Goal: Task Accomplishment & Management: Manage account settings

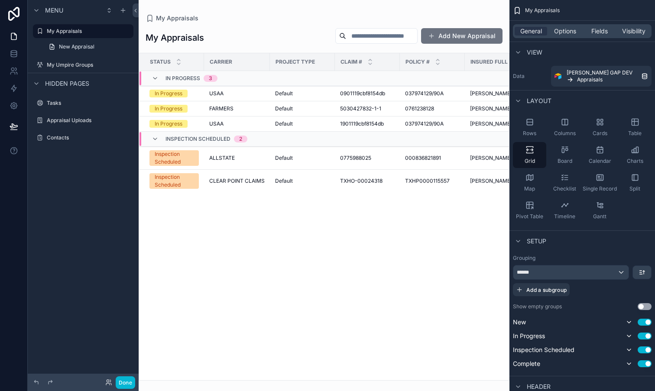
click at [239, 240] on div "scrollable content" at bounding box center [324, 195] width 371 height 391
click at [76, 68] on div "My Umpire Groups" at bounding box center [83, 65] width 73 height 10
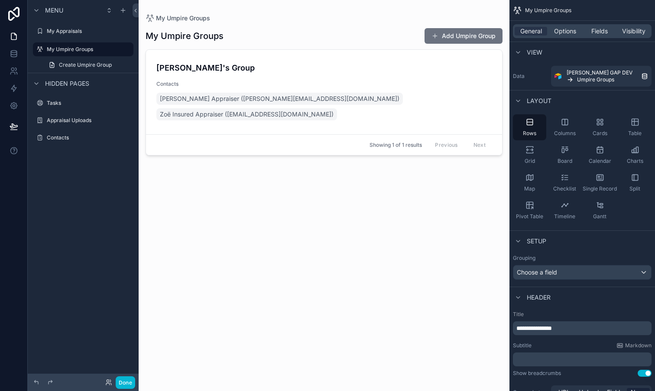
click at [308, 214] on div "scrollable content" at bounding box center [324, 190] width 371 height 381
click at [52, 32] on label "My Appraisals" at bounding box center [81, 31] width 69 height 7
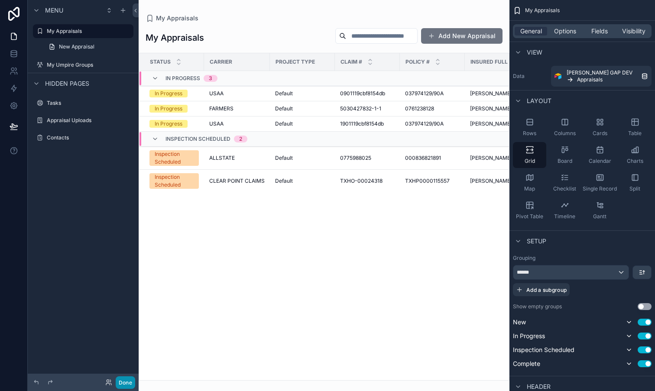
click at [128, 385] on button "Done" at bounding box center [125, 382] width 19 height 13
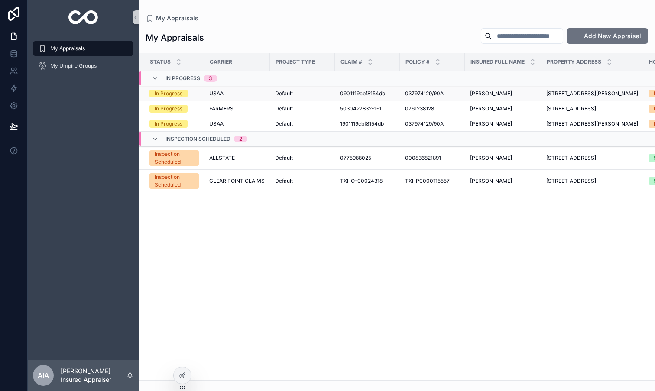
click at [280, 97] on span "Default" at bounding box center [284, 93] width 18 height 7
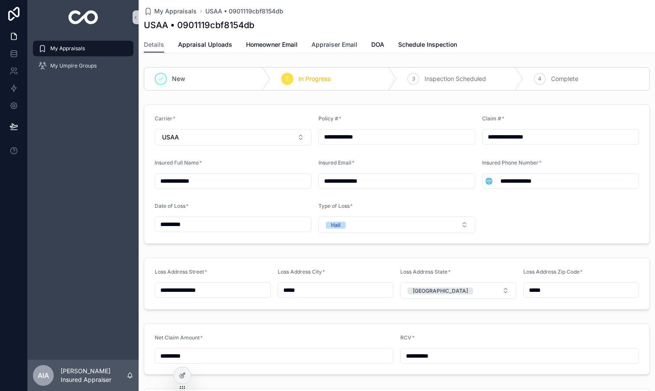
click at [313, 45] on span "Appraiser Email" at bounding box center [334, 44] width 46 height 9
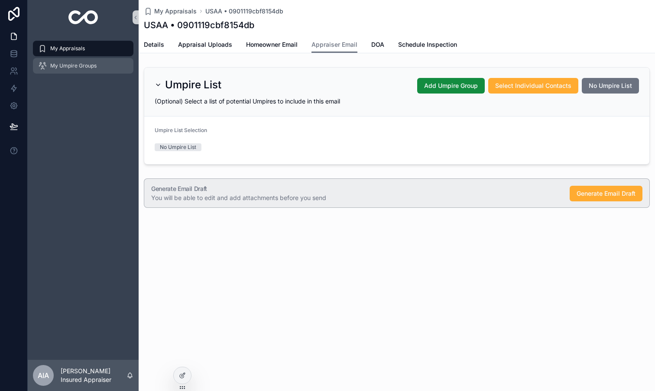
click at [69, 68] on span "My Umpire Groups" at bounding box center [73, 65] width 46 height 7
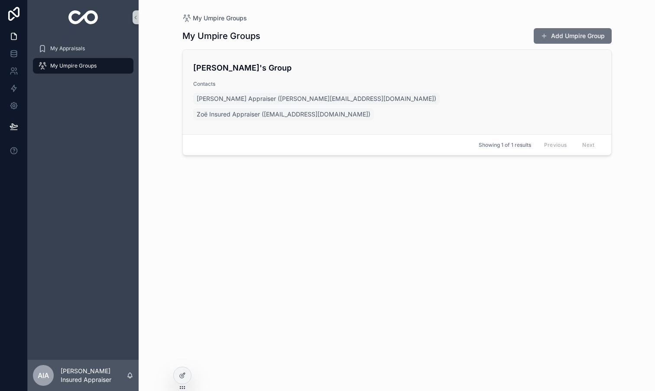
click at [353, 68] on h4 "[PERSON_NAME]'s Group" at bounding box center [397, 68] width 408 height 12
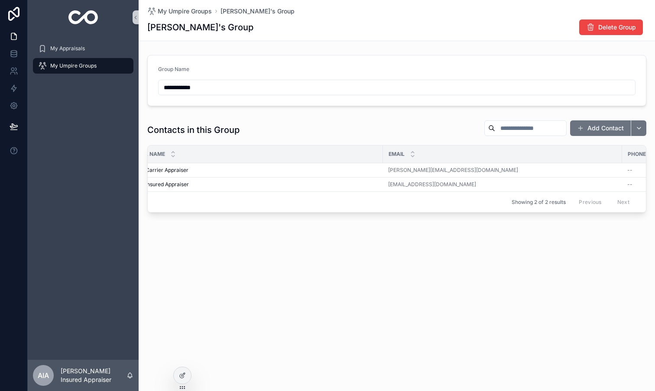
scroll to position [0, 3]
click at [180, 375] on icon at bounding box center [182, 376] width 4 height 4
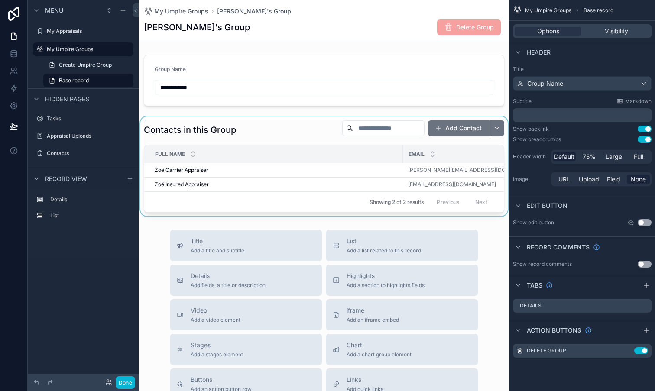
click at [403, 152] on th "Email" at bounding box center [522, 155] width 239 height 18
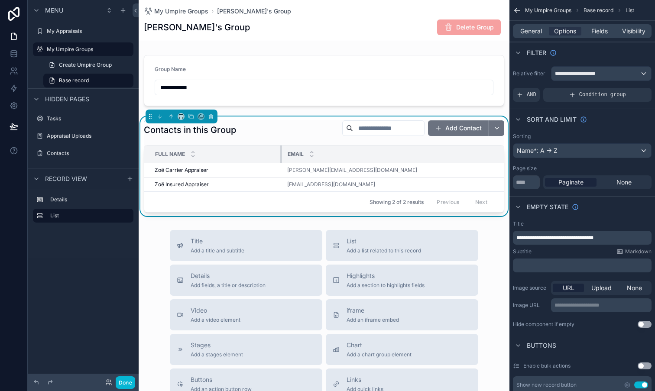
drag, startPoint x: 401, startPoint y: 152, endPoint x: 280, endPoint y: 155, distance: 120.9
click at [280, 155] on div "scrollable content" at bounding box center [281, 154] width 3 height 17
drag, startPoint x: 424, startPoint y: 156, endPoint x: 314, endPoint y: 156, distance: 110.5
click at [314, 156] on th "Email" at bounding box center [331, 155] width 136 height 18
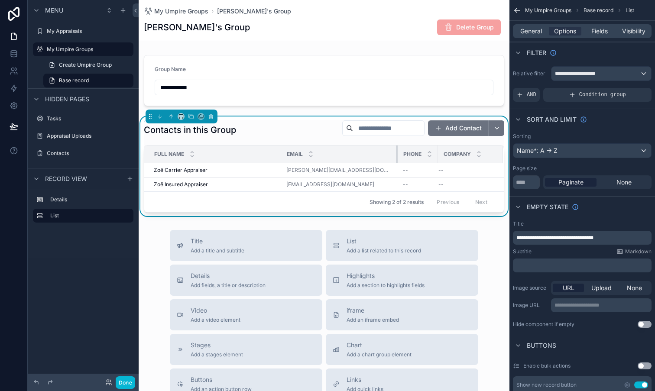
scroll to position [0, 0]
drag, startPoint x: 390, startPoint y: 155, endPoint x: 369, endPoint y: 156, distance: 20.8
click at [369, 156] on th "Email" at bounding box center [340, 155] width 117 height 18
drag, startPoint x: 429, startPoint y: 153, endPoint x: 443, endPoint y: 155, distance: 13.9
click at [449, 155] on div "scrollable content" at bounding box center [450, 154] width 3 height 17
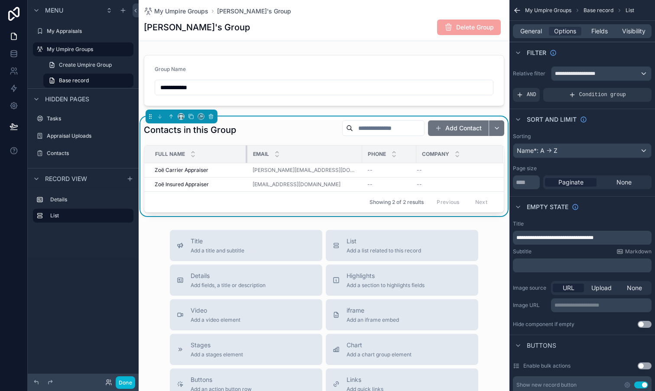
drag, startPoint x: 281, startPoint y: 158, endPoint x: 246, endPoint y: 159, distance: 34.7
click at [246, 159] on div "scrollable content" at bounding box center [247, 154] width 3 height 17
drag, startPoint x: 408, startPoint y: 155, endPoint x: 413, endPoint y: 155, distance: 4.8
click at [418, 155] on div "scrollable content" at bounding box center [419, 154] width 3 height 17
click at [122, 385] on button "Done" at bounding box center [125, 382] width 19 height 13
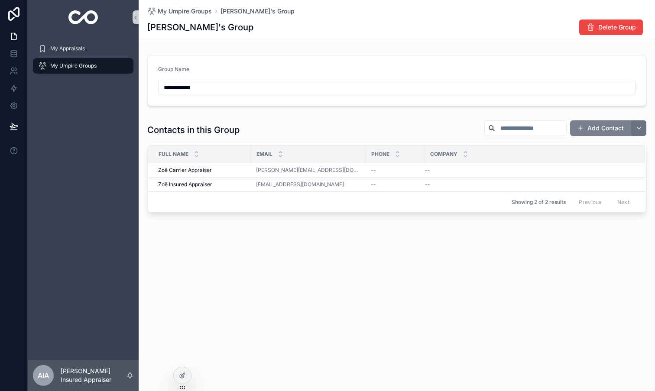
click at [598, 128] on button "Add Contact" at bounding box center [600, 128] width 61 height 16
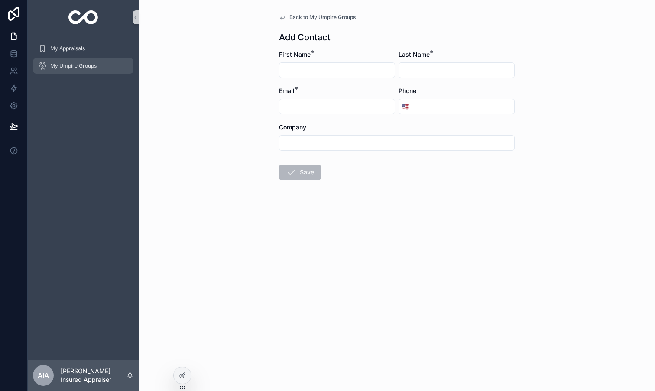
click at [71, 66] on span "My Umpire Groups" at bounding box center [73, 65] width 46 height 7
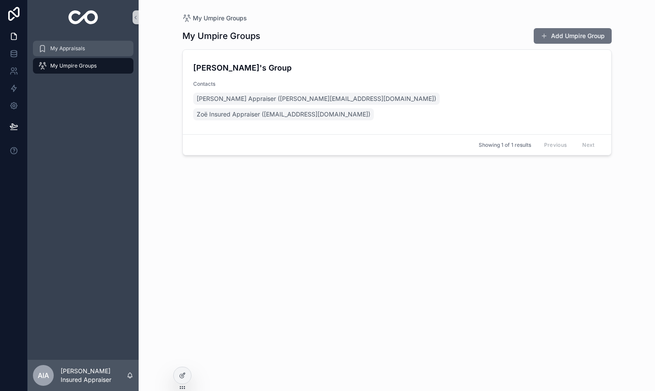
click at [80, 52] on div "My Appraisals" at bounding box center [83, 49] width 90 height 14
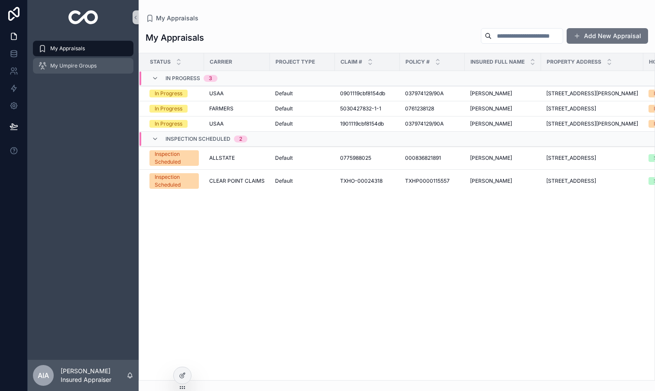
click at [79, 65] on span "My Umpire Groups" at bounding box center [73, 65] width 46 height 7
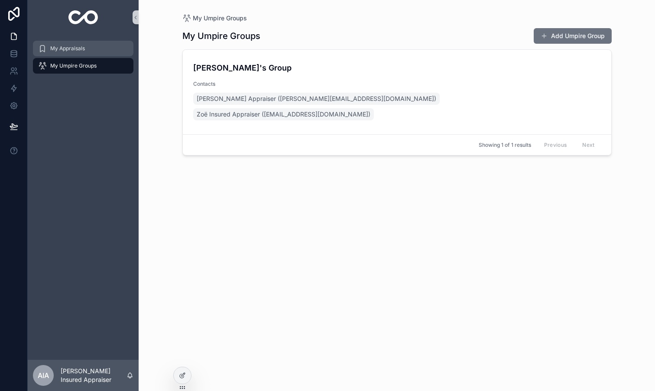
click at [68, 50] on span "My Appraisals" at bounding box center [67, 48] width 35 height 7
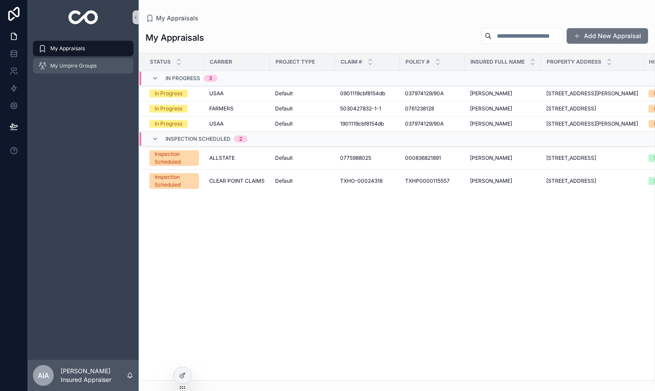
click at [73, 68] on span "My Umpire Groups" at bounding box center [73, 65] width 46 height 7
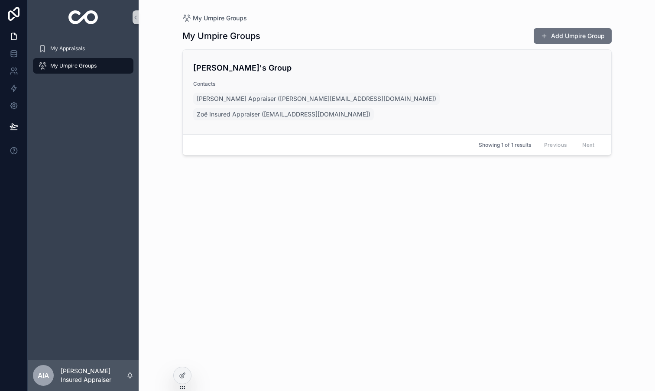
click at [423, 65] on h4 "[PERSON_NAME]'s Group" at bounding box center [397, 68] width 408 height 12
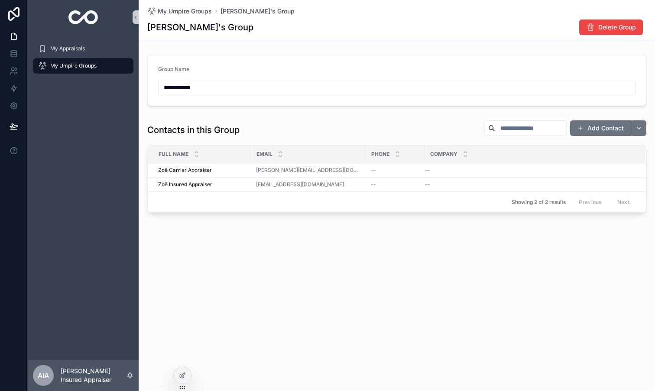
click at [183, 87] on input "**********" at bounding box center [397, 87] width 476 height 12
type input "**********"
click at [235, 114] on div "**********" at bounding box center [397, 134] width 516 height 165
click at [189, 8] on span "My Umpire Groups" at bounding box center [185, 11] width 54 height 9
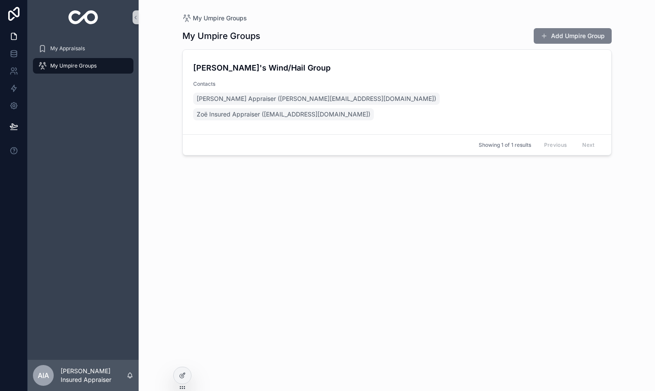
click at [579, 30] on button "Add Umpire Group" at bounding box center [573, 36] width 78 height 16
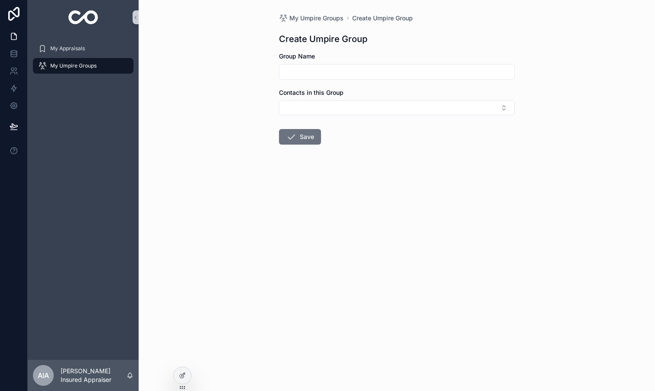
click at [331, 70] on input "scrollable content" at bounding box center [396, 72] width 235 height 12
type input "**********"
click at [316, 106] on button "Select Button" at bounding box center [397, 107] width 236 height 15
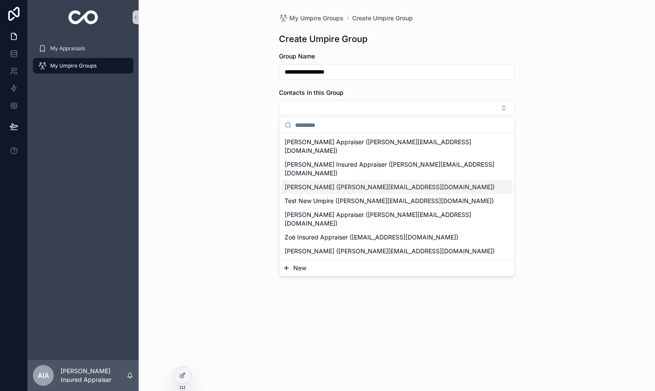
click at [571, 172] on div "**********" at bounding box center [397, 195] width 516 height 391
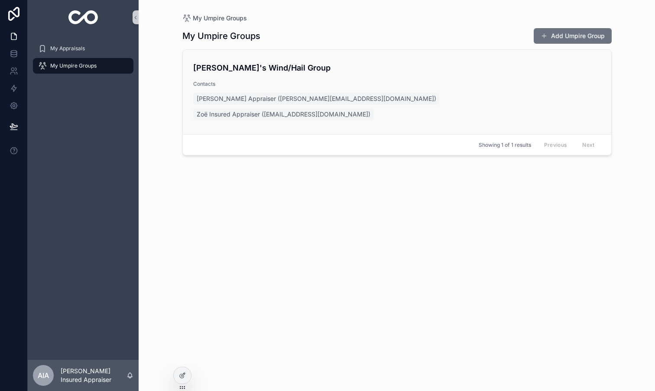
click at [385, 73] on h4 "[PERSON_NAME]'s Wind/Hail Group" at bounding box center [397, 68] width 408 height 12
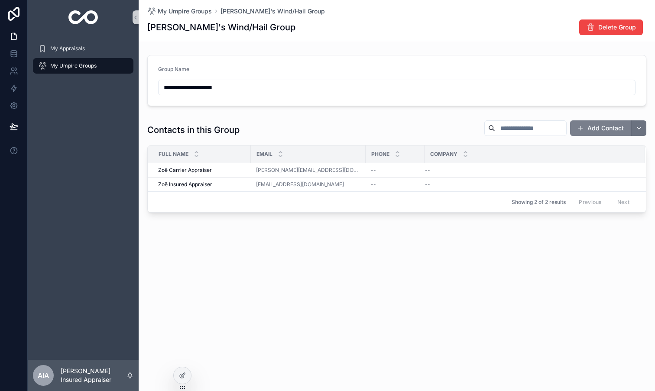
click at [602, 132] on button "Add Contact" at bounding box center [600, 128] width 61 height 16
click at [638, 130] on button "scrollable content" at bounding box center [639, 128] width 16 height 16
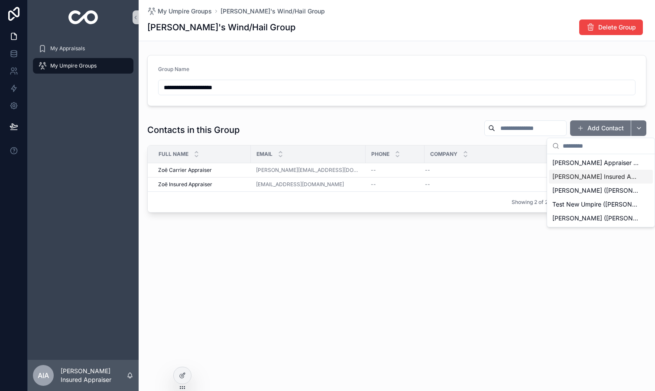
click at [402, 124] on div "Contacts in this Group Add Contact" at bounding box center [396, 130] width 499 height 20
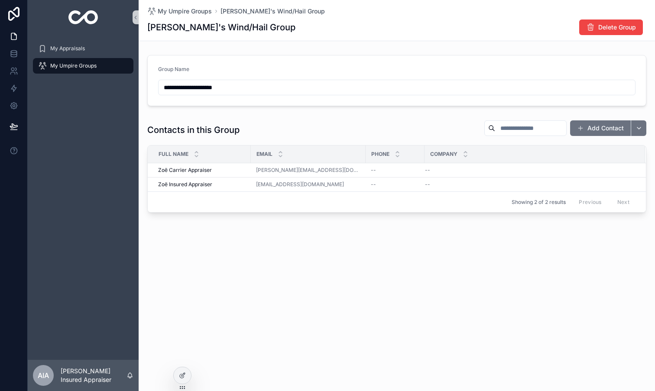
click at [64, 62] on div "My Umpire Groups" at bounding box center [83, 66] width 90 height 14
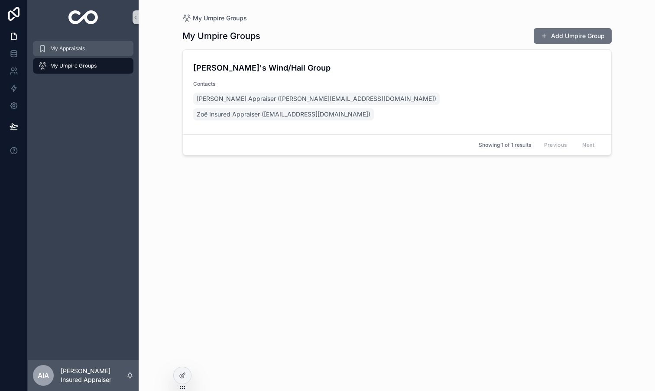
click at [61, 53] on div "My Appraisals" at bounding box center [83, 49] width 90 height 14
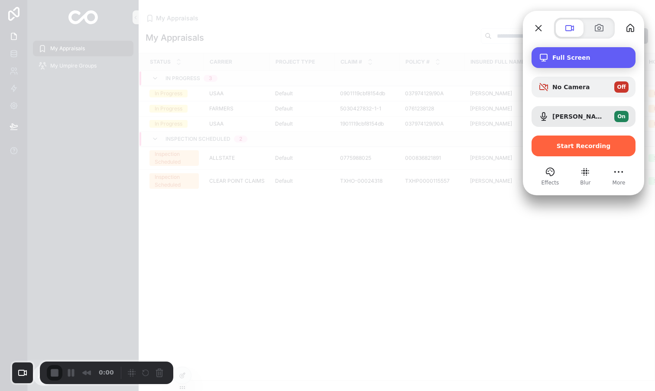
click at [570, 60] on span "Full Screen" at bounding box center [590, 57] width 76 height 7
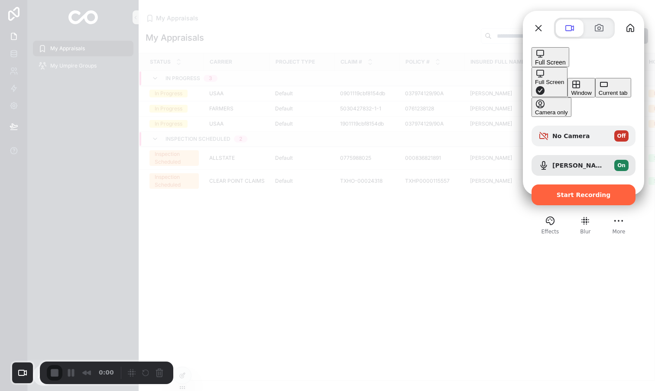
click at [599, 96] on div "Current tab" at bounding box center [613, 93] width 29 height 6
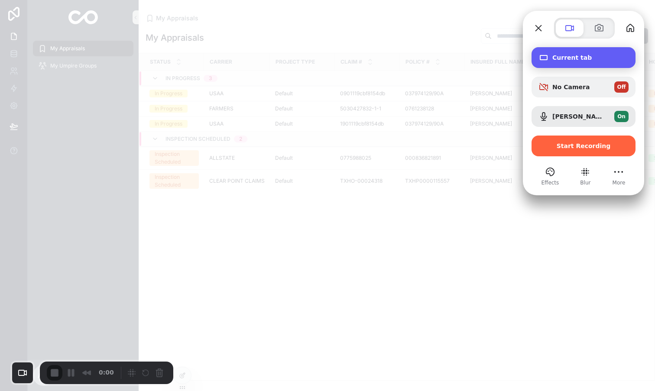
click at [549, 64] on div "Current tab" at bounding box center [584, 57] width 104 height 21
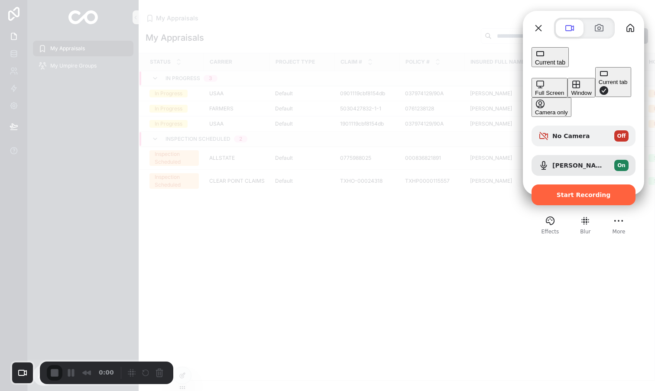
click at [571, 90] on div "Window" at bounding box center [581, 93] width 20 height 6
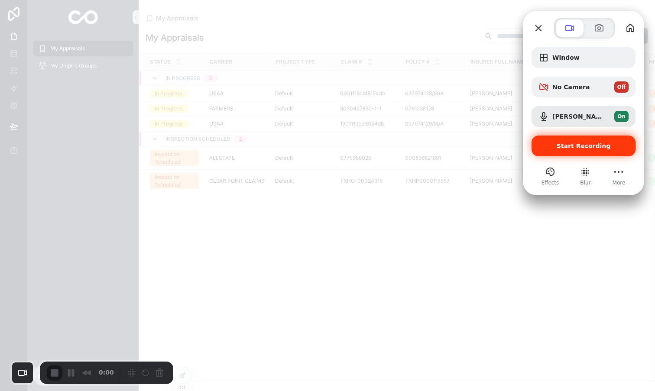
click at [571, 148] on span "Start Recording" at bounding box center [584, 146] width 54 height 7
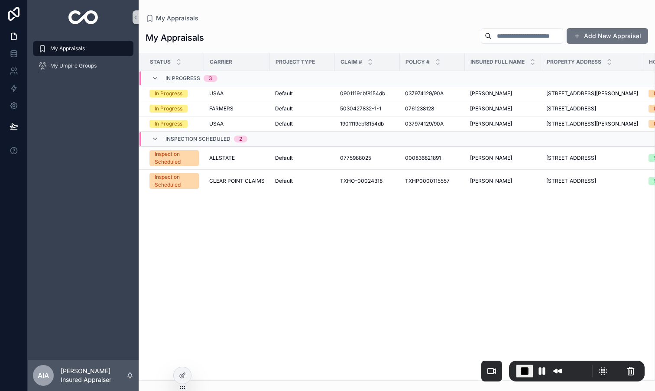
drag, startPoint x: 120, startPoint y: 364, endPoint x: 589, endPoint y: 361, distance: 469.1
click at [589, 361] on div "0:09" at bounding box center [577, 371] width 136 height 21
click at [612, 370] on button "Restart Recording" at bounding box center [617, 371] width 10 height 10
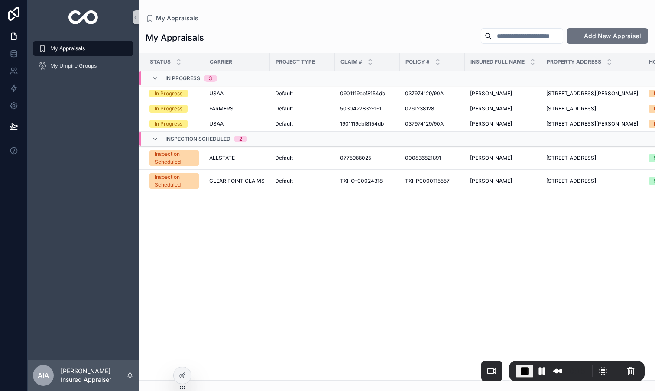
click at [77, 98] on div "My Appraisals My Umpire Groups" at bounding box center [83, 197] width 111 height 325
click at [64, 68] on span "My Umpire Groups" at bounding box center [73, 65] width 46 height 7
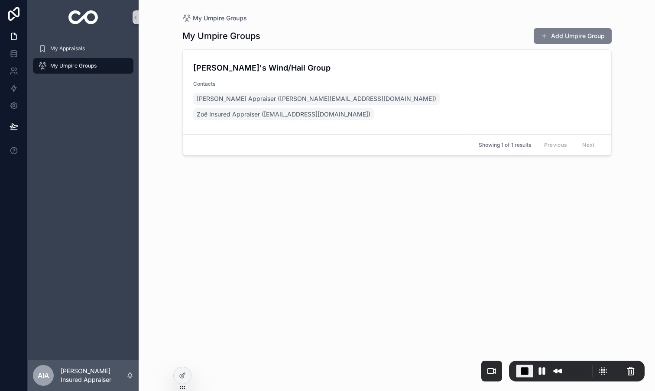
click at [547, 38] on span "scrollable content" at bounding box center [544, 35] width 7 height 7
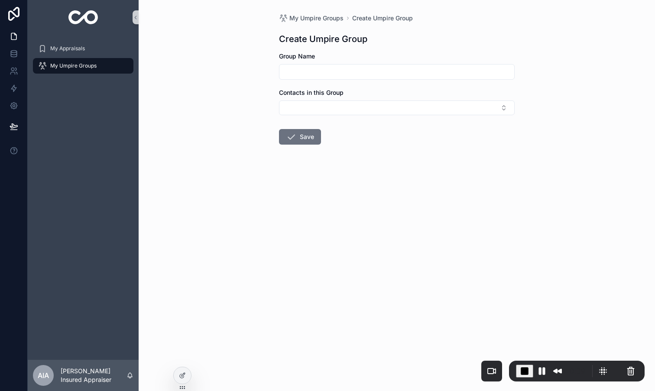
click at [295, 72] on input "scrollable content" at bounding box center [396, 72] width 235 height 12
type input "**********"
click at [342, 104] on button "Select Button" at bounding box center [397, 107] width 236 height 15
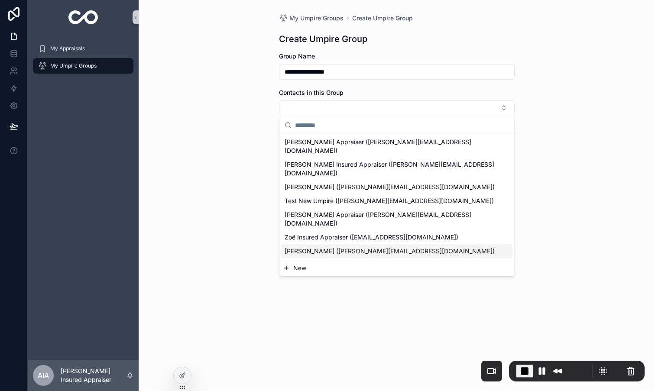
click at [344, 247] on span "[PERSON_NAME] ([PERSON_NAME][EMAIL_ADDRESS][DOMAIN_NAME])" at bounding box center [390, 251] width 210 height 9
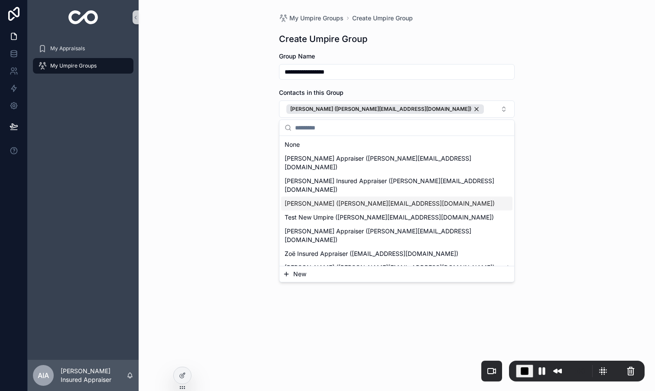
click at [335, 199] on span "[PERSON_NAME] ([PERSON_NAME][EMAIL_ADDRESS][DOMAIN_NAME])" at bounding box center [390, 203] width 210 height 9
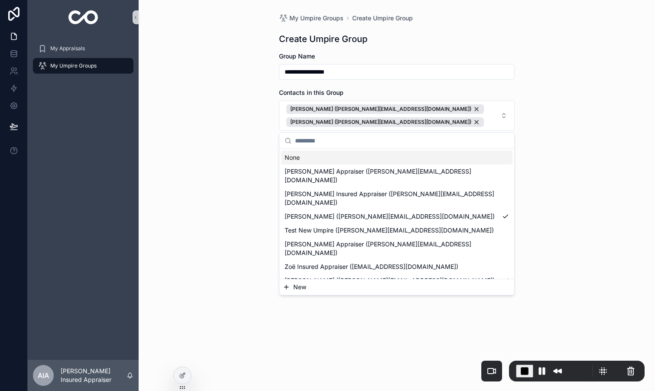
click at [341, 144] on input "scrollable content" at bounding box center [402, 141] width 214 height 16
click at [303, 283] on span "New" at bounding box center [299, 287] width 13 height 9
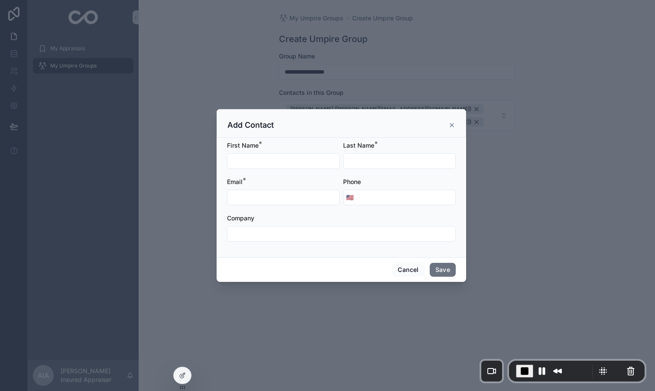
click at [451, 127] on icon "scrollable content" at bounding box center [451, 125] width 7 height 7
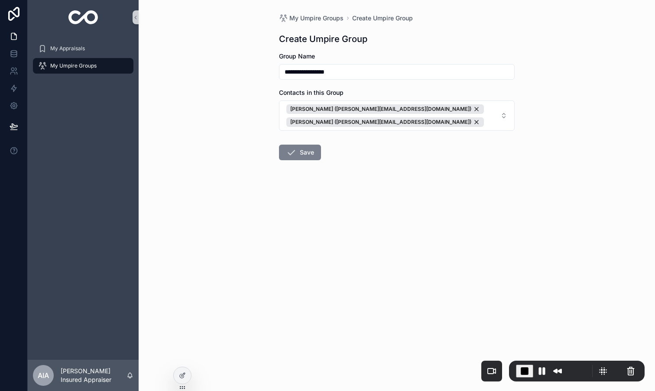
click at [305, 154] on button "Save" at bounding box center [300, 153] width 42 height 16
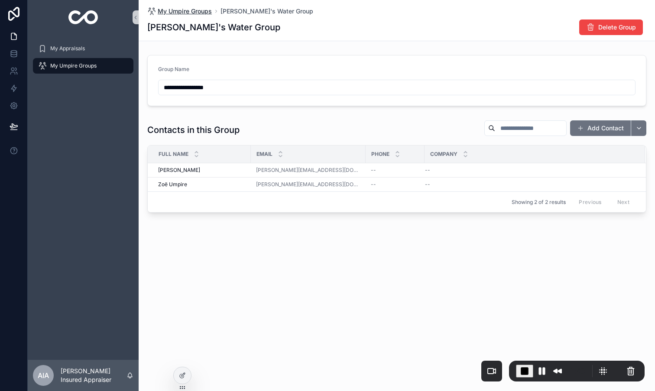
click at [199, 10] on span "My Umpire Groups" at bounding box center [185, 11] width 54 height 9
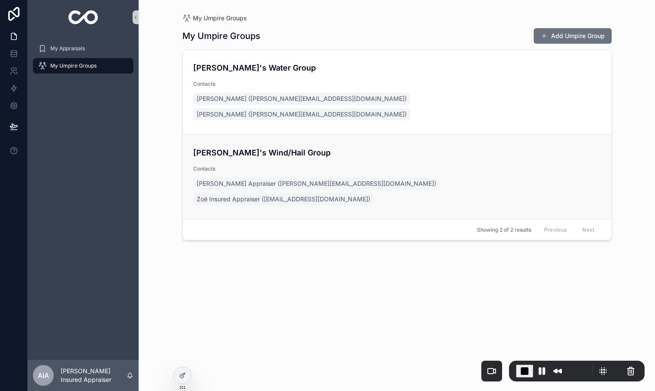
click at [311, 147] on h4 "[PERSON_NAME]'s Wind/Hail Group" at bounding box center [397, 153] width 408 height 12
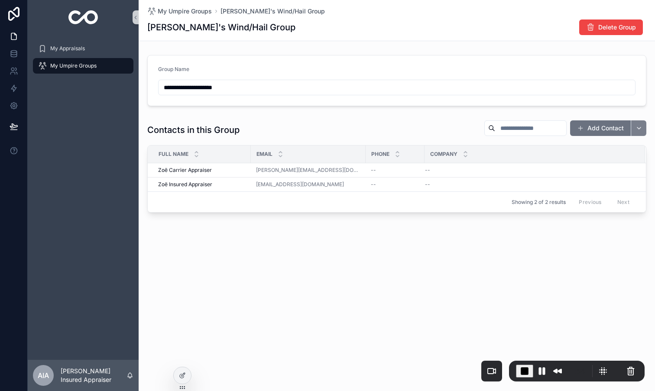
click at [638, 131] on button "scrollable content" at bounding box center [639, 128] width 16 height 16
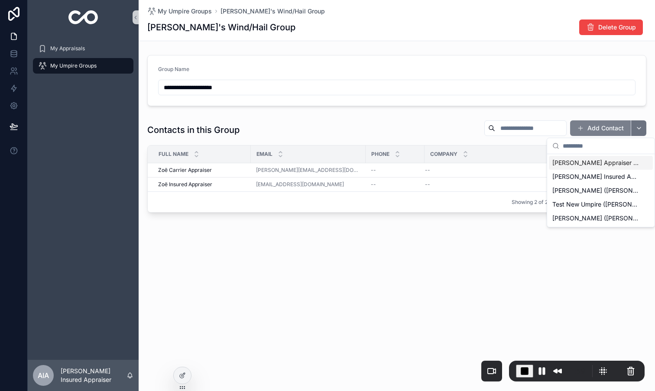
click at [594, 130] on button "Add Contact" at bounding box center [600, 128] width 61 height 16
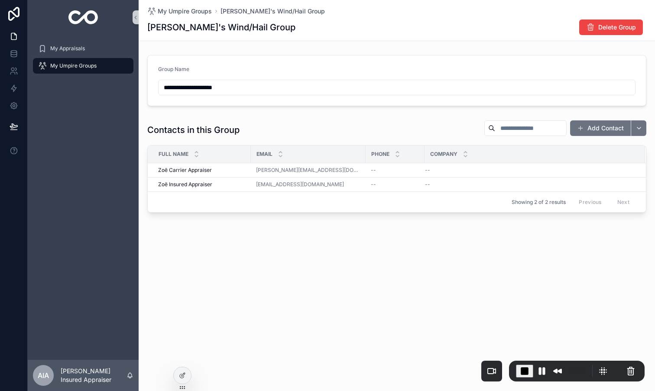
click at [88, 66] on span "My Umpire Groups" at bounding box center [73, 65] width 46 height 7
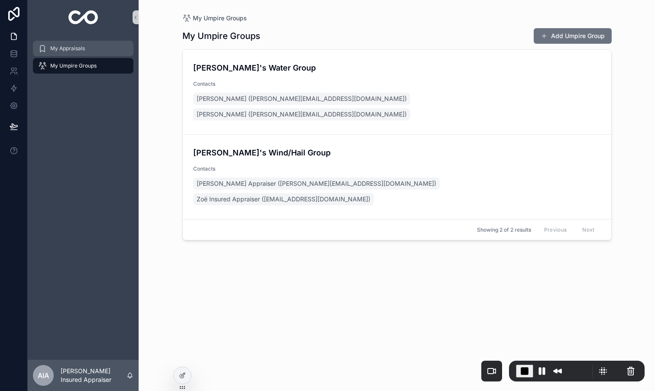
click at [78, 49] on span "My Appraisals" at bounding box center [67, 48] width 35 height 7
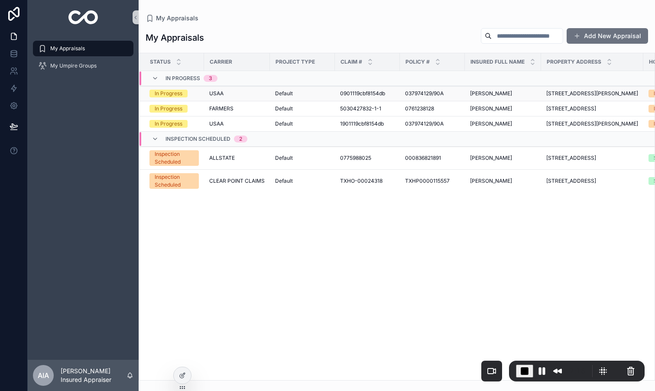
click at [240, 96] on div "USAA" at bounding box center [236, 93] width 55 height 7
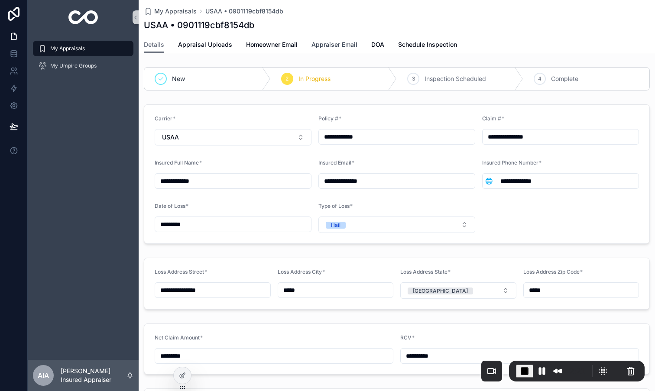
click at [317, 45] on span "Appraiser Email" at bounding box center [334, 44] width 46 height 9
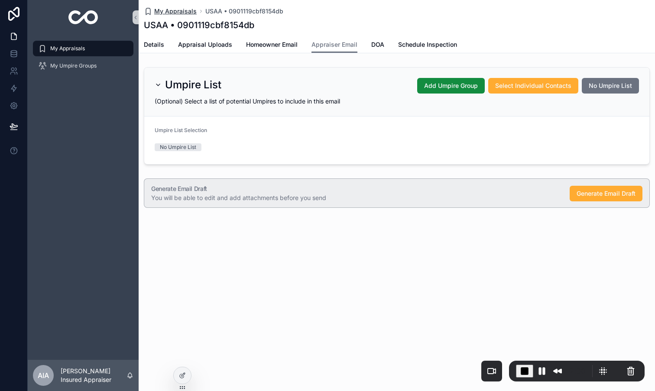
click at [179, 13] on span "My Appraisals" at bounding box center [175, 11] width 42 height 9
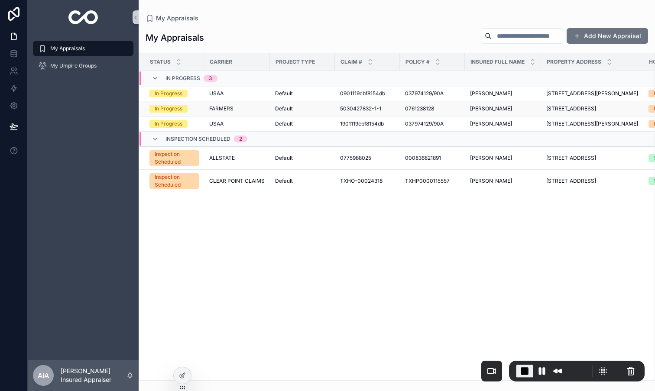
click at [248, 112] on div "FARMERS" at bounding box center [236, 108] width 55 height 7
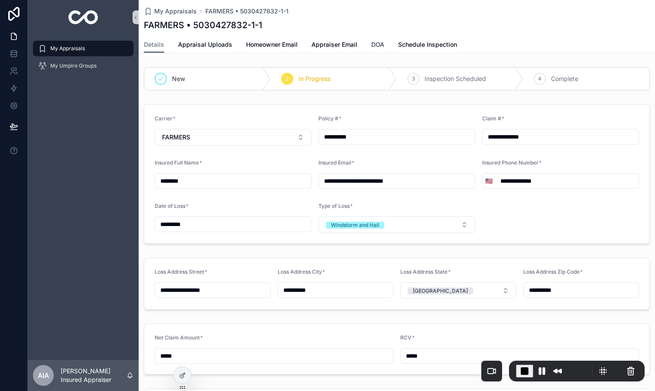
click at [373, 46] on span "DOA" at bounding box center [377, 44] width 13 height 9
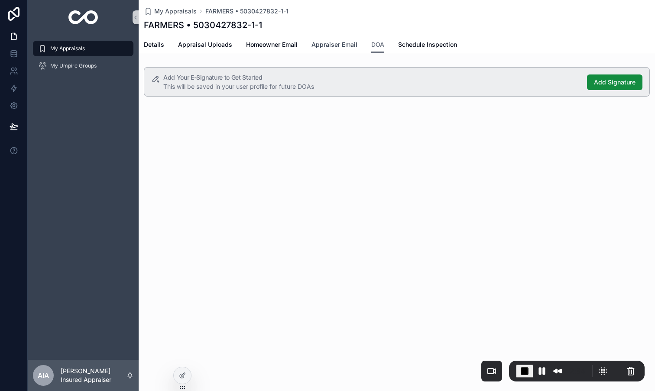
click at [338, 45] on span "Appraiser Email" at bounding box center [334, 44] width 46 height 9
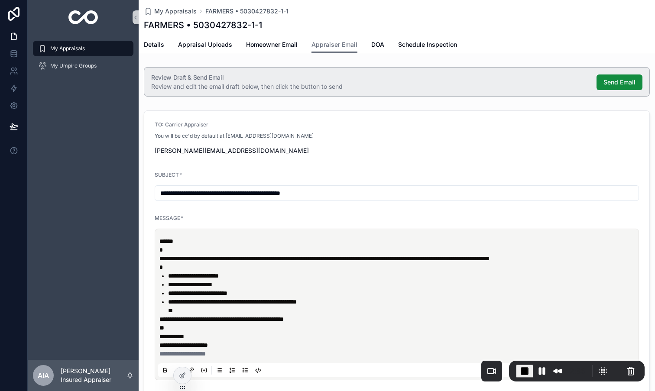
click at [95, 51] on div "My Appraisals" at bounding box center [83, 49] width 90 height 14
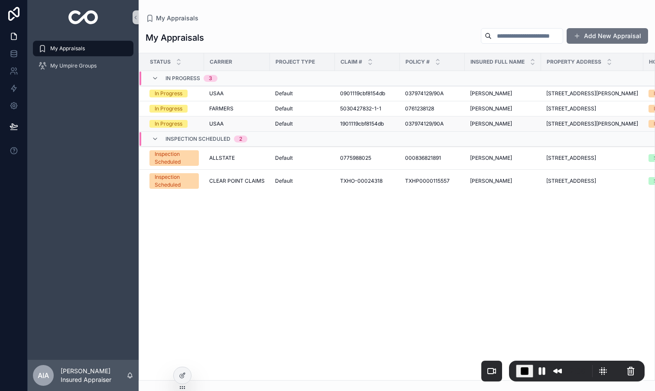
click at [211, 127] on span "USAA" at bounding box center [216, 123] width 14 height 7
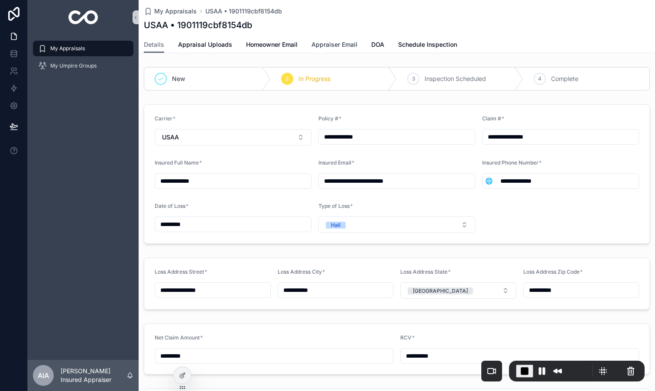
click at [321, 47] on span "Appraiser Email" at bounding box center [334, 44] width 46 height 9
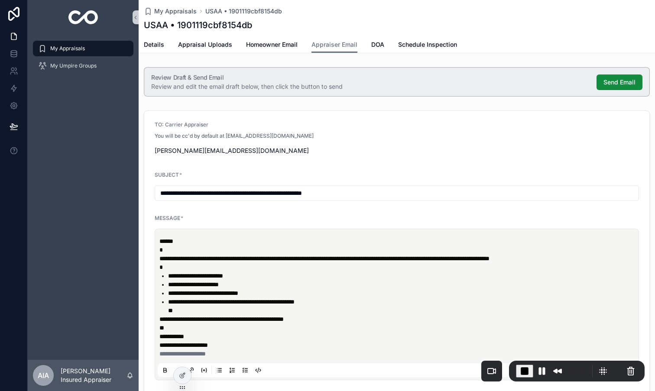
click at [66, 49] on span "My Appraisals" at bounding box center [67, 48] width 35 height 7
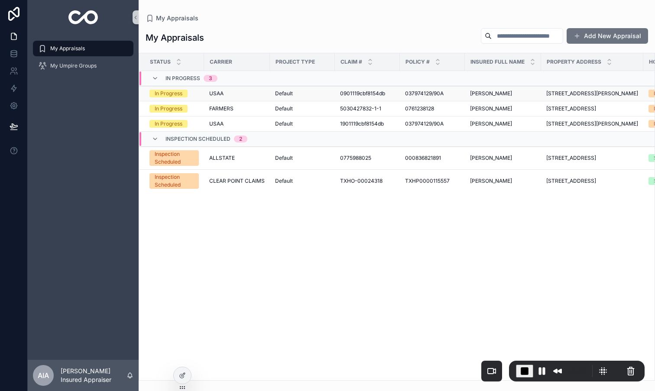
click at [200, 93] on td "In Progress" at bounding box center [171, 93] width 65 height 15
click at [184, 94] on span "In Progress" at bounding box center [168, 94] width 38 height 8
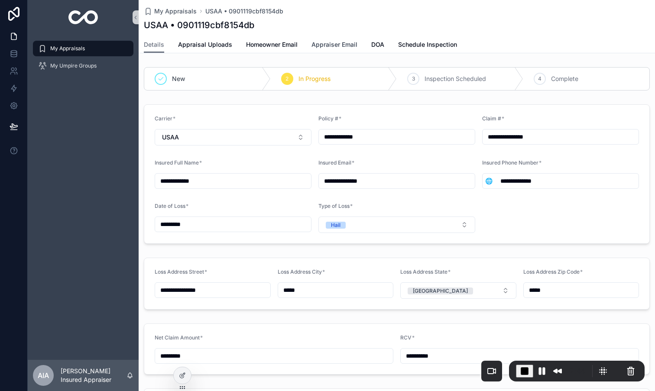
click at [327, 45] on span "Appraiser Email" at bounding box center [334, 44] width 46 height 9
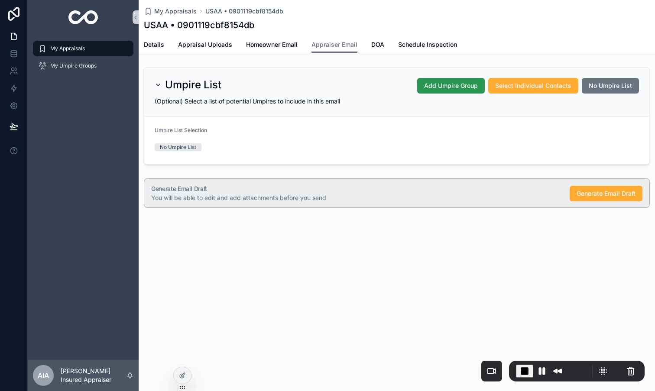
click at [426, 86] on span "Add Umpire Group" at bounding box center [451, 85] width 54 height 9
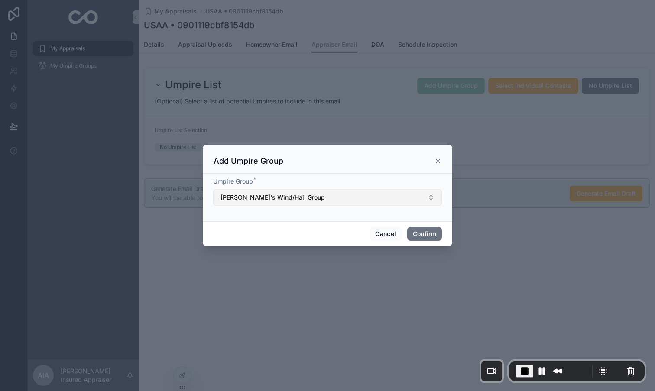
click at [262, 199] on span "[PERSON_NAME]'s Wind/Hail Group" at bounding box center [272, 197] width 104 height 9
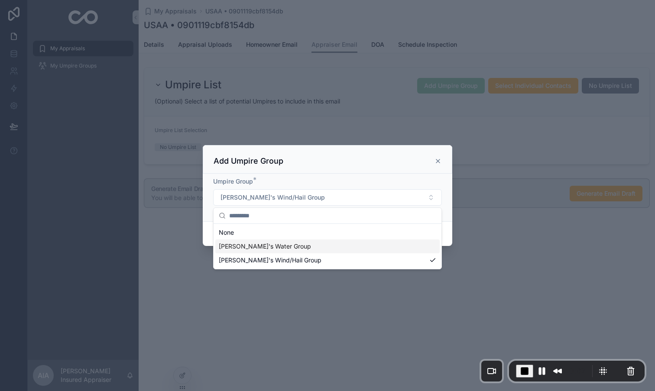
click at [260, 249] on span "[PERSON_NAME]'s Water Group" at bounding box center [265, 246] width 92 height 9
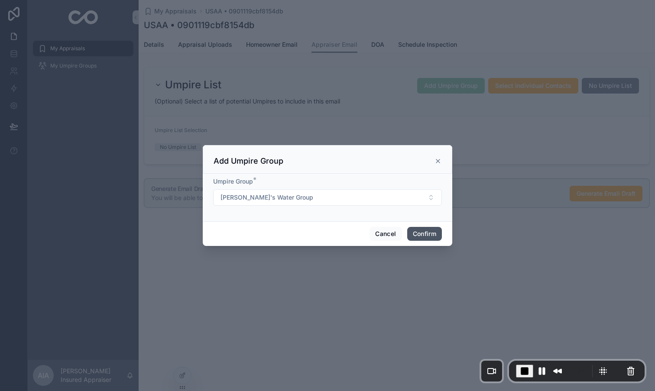
click at [417, 236] on button "Confirm" at bounding box center [424, 234] width 35 height 14
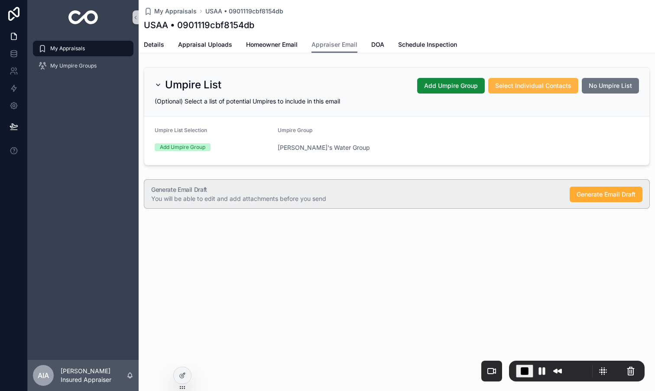
click at [509, 87] on span "Select Individual Contacts" at bounding box center [533, 85] width 76 height 9
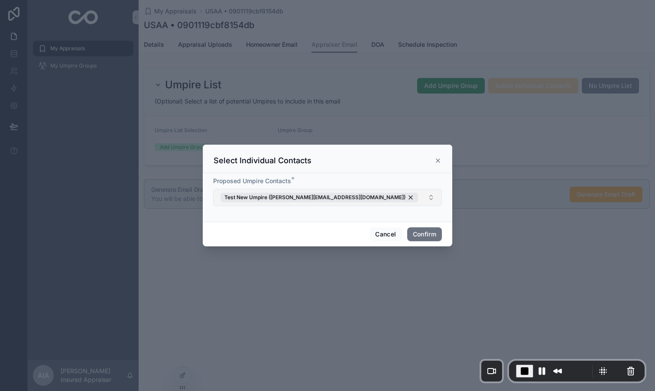
click at [409, 200] on button "Test New Umpire ([PERSON_NAME][EMAIL_ADDRESS][DOMAIN_NAME])" at bounding box center [327, 197] width 229 height 17
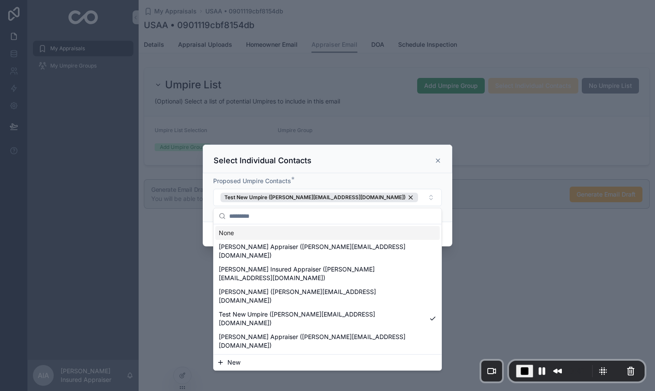
click at [438, 159] on icon at bounding box center [437, 160] width 3 height 3
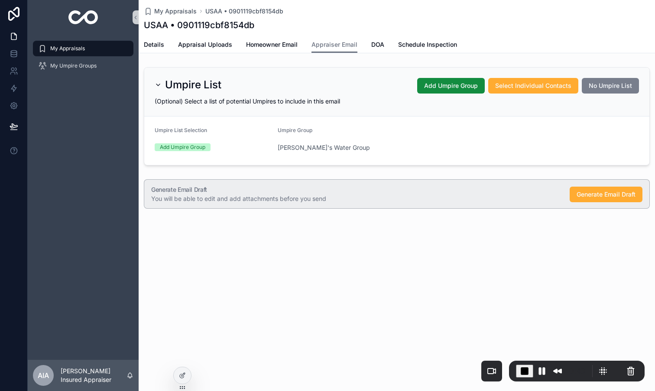
click at [604, 85] on span "No Umpire List" at bounding box center [610, 85] width 43 height 9
click at [522, 369] on span "End Recording" at bounding box center [524, 371] width 10 height 10
